Goal: Transaction & Acquisition: Download file/media

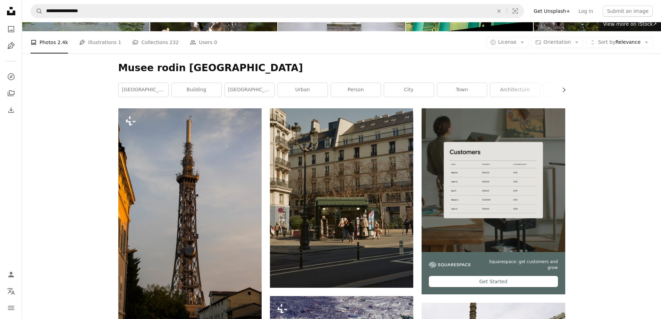
scroll to position [78, 0]
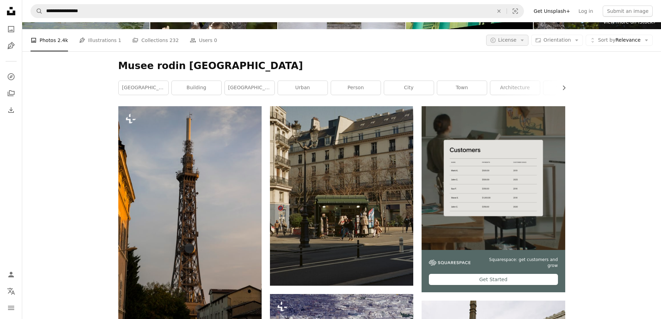
click at [526, 40] on icon "Arrow down" at bounding box center [522, 40] width 6 height 6
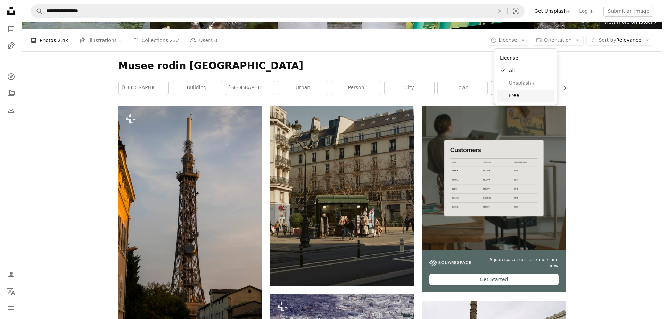
drag, startPoint x: 517, startPoint y: 98, endPoint x: 521, endPoint y: 93, distance: 6.7
click at [517, 97] on span "Free" at bounding box center [530, 95] width 42 height 7
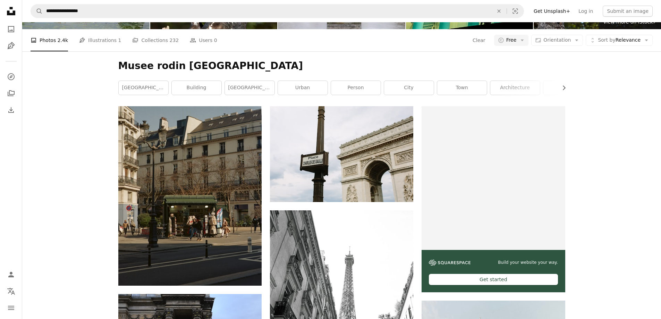
scroll to position [13, 0]
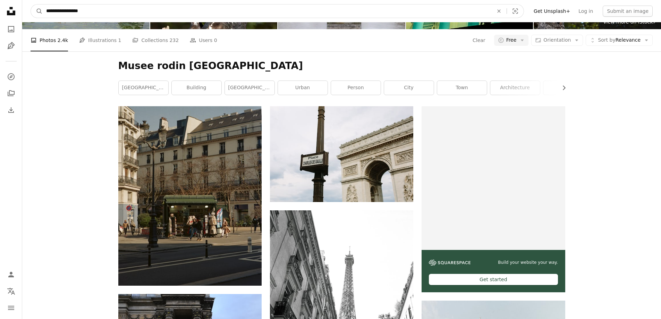
drag, startPoint x: 106, startPoint y: 10, endPoint x: -11, endPoint y: 3, distance: 117.2
type input "**********"
click at [31, 5] on button "A magnifying glass" at bounding box center [37, 11] width 12 height 13
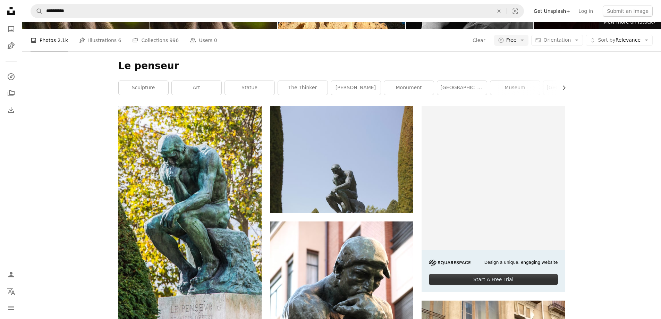
scroll to position [271, 0]
drag, startPoint x: 661, startPoint y: 81, endPoint x: 666, endPoint y: 66, distance: 15.9
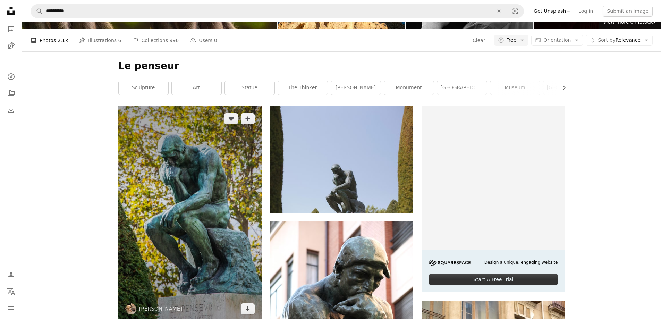
click at [232, 106] on img at bounding box center [189, 213] width 143 height 215
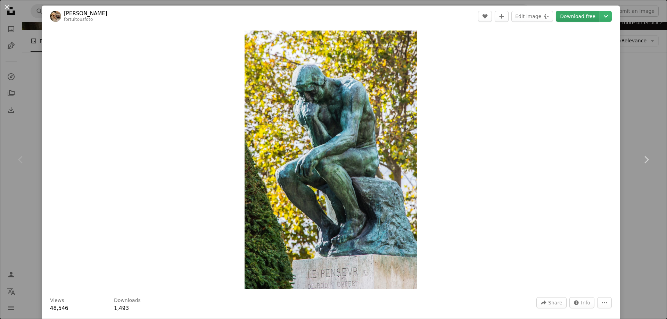
click at [569, 15] on link "Download free" at bounding box center [577, 16] width 44 height 11
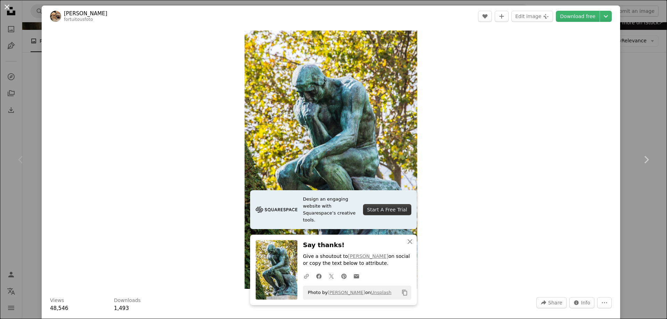
click at [9, 7] on button "An X shape" at bounding box center [7, 7] width 8 height 8
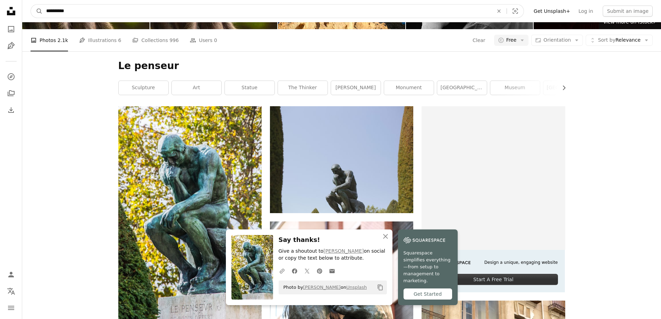
drag, startPoint x: 134, startPoint y: 14, endPoint x: 25, endPoint y: 6, distance: 109.6
click at [27, 8] on nav "**********" at bounding box center [341, 11] width 639 height 22
type input "**********"
click at [31, 5] on button "A magnifying glass" at bounding box center [37, 11] width 12 height 13
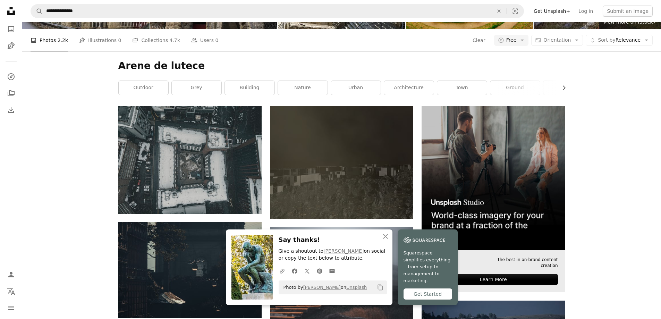
scroll to position [76, 0]
click at [388, 241] on icon "An X shape" at bounding box center [386, 236] width 8 height 8
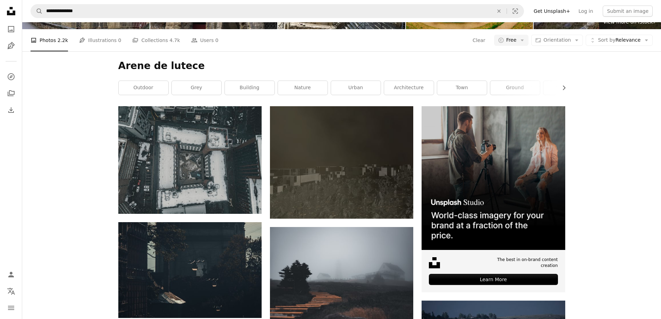
scroll to position [230, 0]
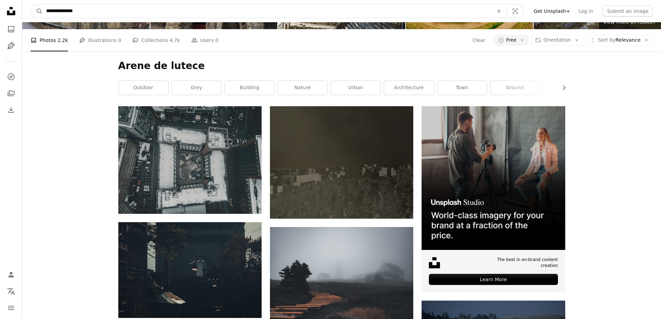
drag, startPoint x: 144, startPoint y: 11, endPoint x: 2, endPoint y: 9, distance: 142.0
type input "**********"
click button "A magnifying glass" at bounding box center [37, 11] width 12 height 13
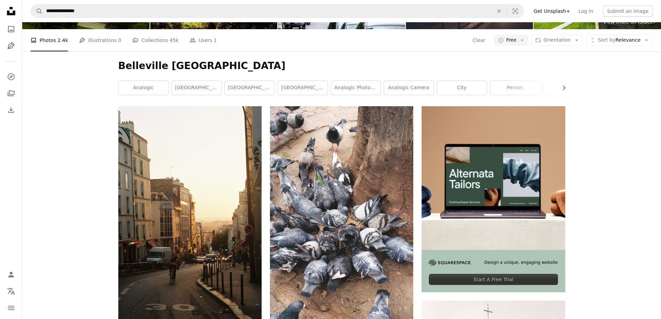
scroll to position [126, 0]
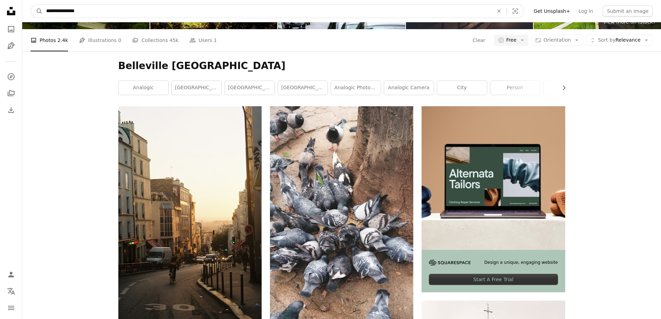
drag, startPoint x: 94, startPoint y: 16, endPoint x: 10, endPoint y: 9, distance: 84.4
type input "**********"
click button "A magnifying glass" at bounding box center [37, 11] width 12 height 13
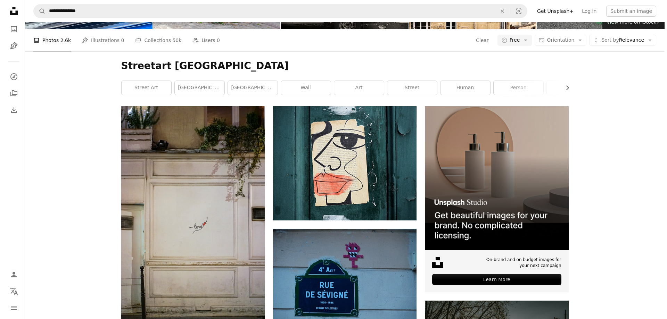
scroll to position [569, 0]
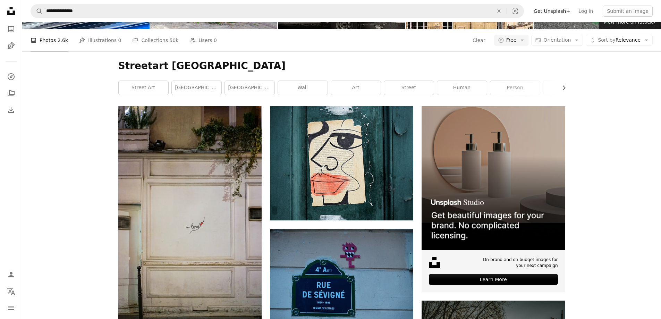
drag, startPoint x: 212, startPoint y: 111, endPoint x: 226, endPoint y: 107, distance: 14.9
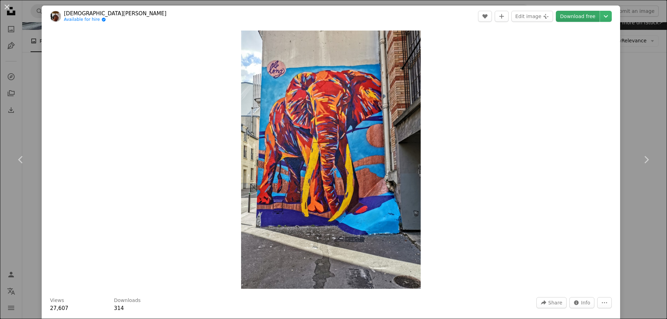
click at [577, 12] on link "Download free" at bounding box center [577, 16] width 44 height 11
